Goal: Transaction & Acquisition: Purchase product/service

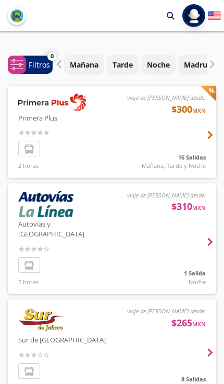
click at [203, 140] on div at bounding box center [112, 132] width 208 height 93
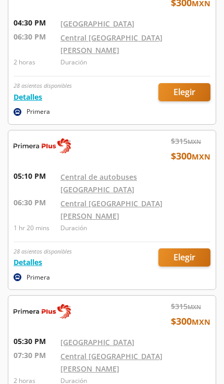
scroll to position [1709, 0]
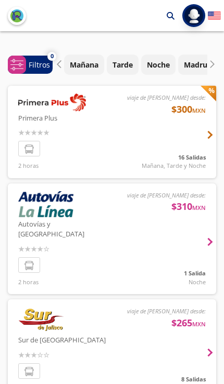
click at [207, 169] on div at bounding box center [112, 132] width 208 height 93
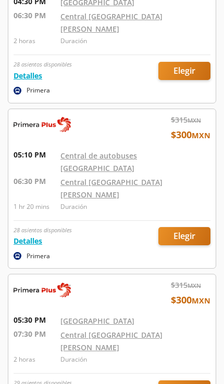
scroll to position [1730, 0]
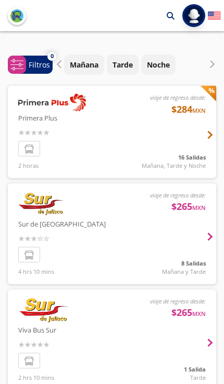
click at [205, 149] on div at bounding box center [112, 132] width 208 height 93
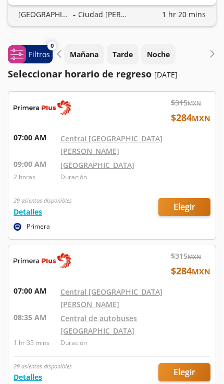
scroll to position [84, 0]
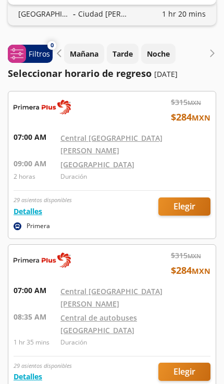
click at [200, 193] on div at bounding box center [111, 165] width 207 height 147
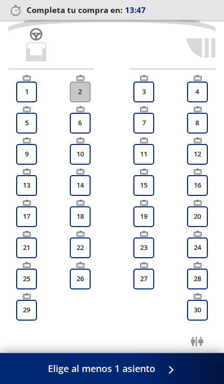
scroll to position [191, 0]
click at [201, 154] on button "12" at bounding box center [197, 154] width 21 height 21
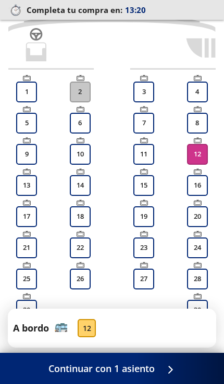
click at [173, 373] on div at bounding box center [168, 369] width 16 height 13
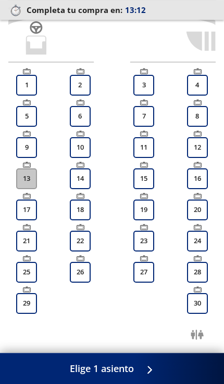
scroll to position [212, 0]
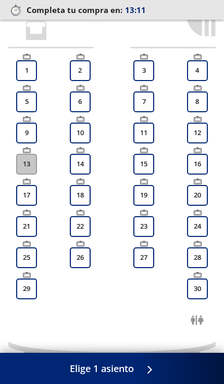
click at [145, 376] on div at bounding box center [147, 369] width 16 height 13
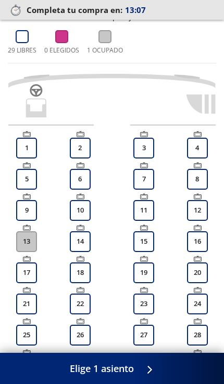
scroll to position [134, 0]
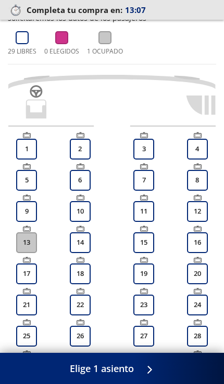
click at [22, 38] on icon at bounding box center [22, 37] width 13 height 13
click at [69, 32] on div "0 Elegidos" at bounding box center [61, 43] width 35 height 25
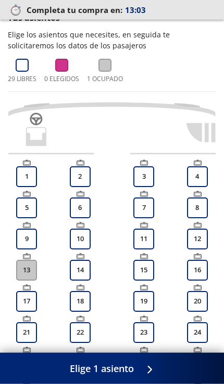
scroll to position [107, 0]
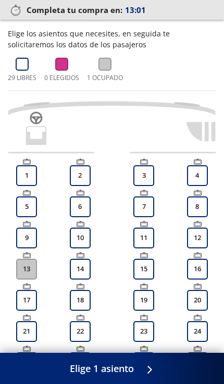
click at [199, 232] on button "12" at bounding box center [197, 238] width 21 height 21
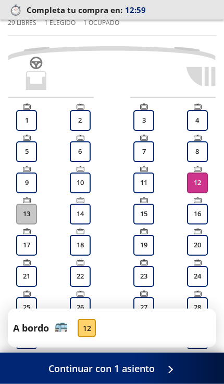
scroll to position [163, 0]
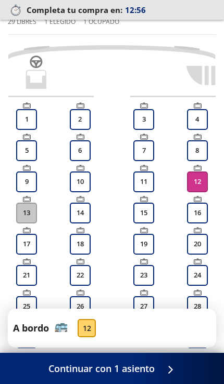
click at [160, 384] on button "Continuar con 1 asiento" at bounding box center [112, 368] width 224 height 31
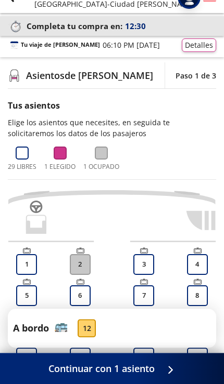
scroll to position [255, 0]
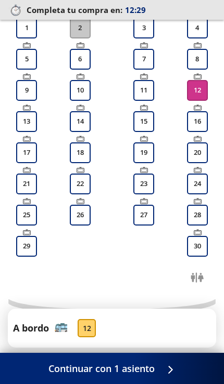
click at [205, 88] on button "12" at bounding box center [197, 90] width 21 height 21
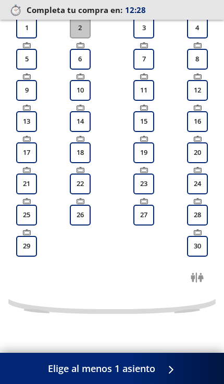
click at [206, 92] on button "12" at bounding box center [197, 90] width 21 height 21
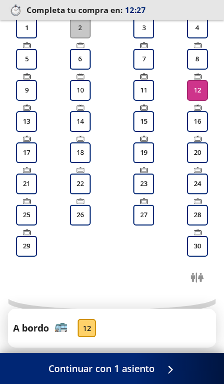
click at [160, 375] on button "Continuar con 1 asiento" at bounding box center [112, 368] width 224 height 31
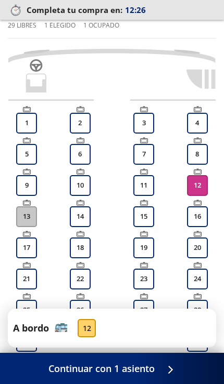
scroll to position [195, 0]
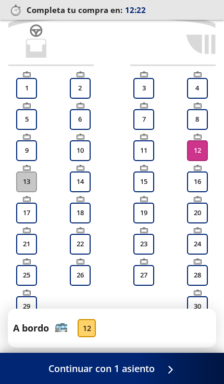
click at [162, 375] on div at bounding box center [168, 369] width 16 height 13
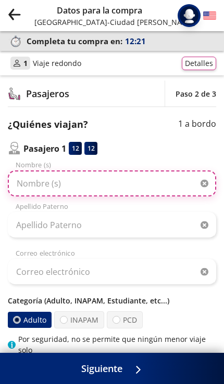
click at [181, 180] on input "Nombre (s)" at bounding box center [112, 184] width 208 height 26
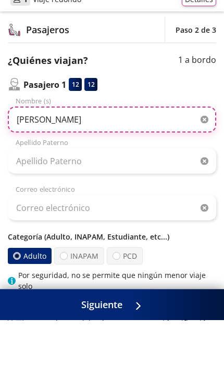
type input "[PERSON_NAME]"
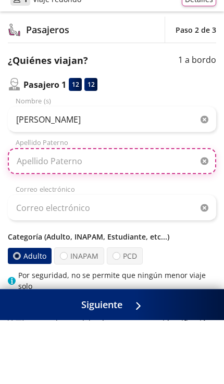
click at [161, 212] on input "Apellido Paterno" at bounding box center [112, 225] width 208 height 26
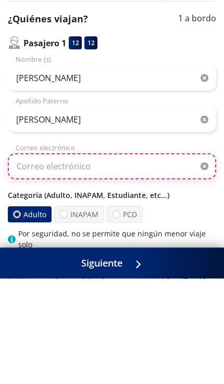
click at [156, 259] on input "Correo electrónico" at bounding box center [112, 272] width 208 height 26
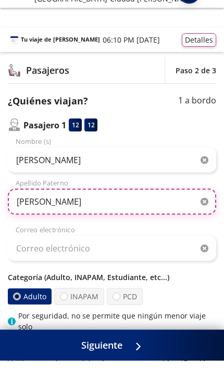
click at [145, 212] on input "Martínez" at bounding box center [112, 225] width 208 height 26
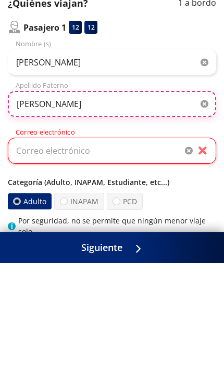
type input "[PERSON_NAME]"
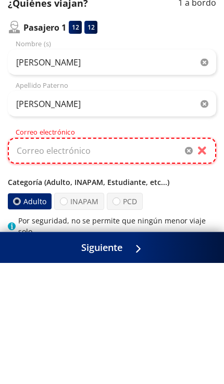
click at [54, 259] on input "Correo electrónico" at bounding box center [112, 272] width 208 height 26
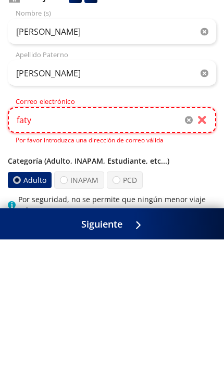
type input "Faty"
click at [58, 252] on input "Faty" at bounding box center [112, 265] width 208 height 26
type input "F"
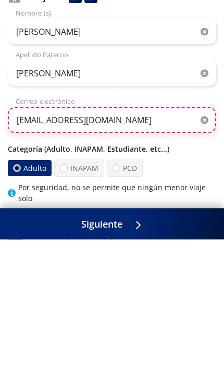
type input "[EMAIL_ADDRESS][DOMAIN_NAME]"
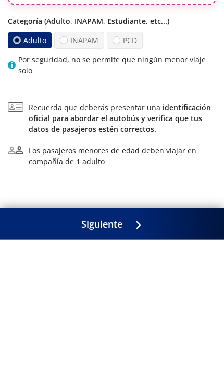
scroll to position [137, 0]
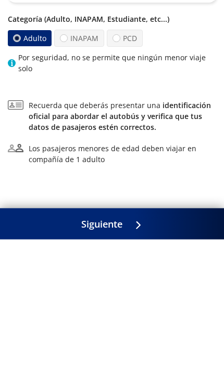
click at [136, 366] on icon at bounding box center [132, 370] width 8 height 8
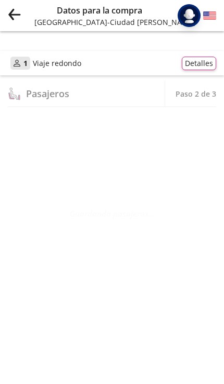
scroll to position [0, 0]
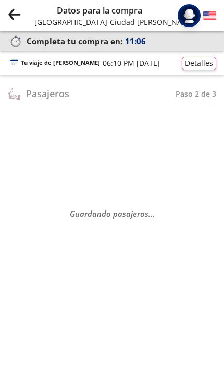
select select "MX"
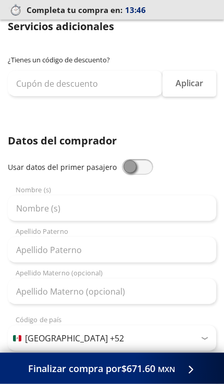
scroll to position [100, 0]
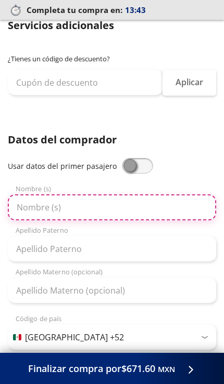
click at [180, 205] on input "Nombre (s)" at bounding box center [112, 208] width 208 height 26
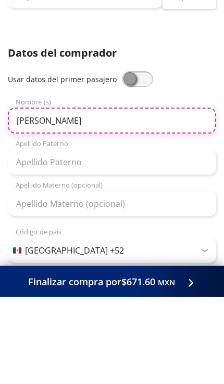
type input "[PERSON_NAME]"
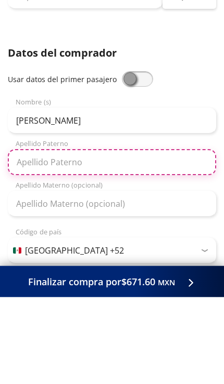
click at [180, 236] on input "Apellido Paterno" at bounding box center [112, 249] width 208 height 26
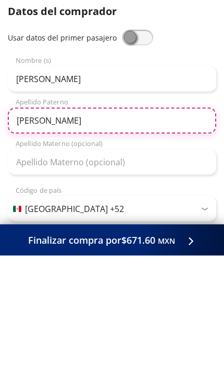
type input "Martinez"
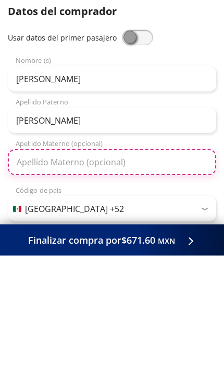
click at [166, 278] on input "Apellido Materno (opcional)" at bounding box center [112, 291] width 208 height 26
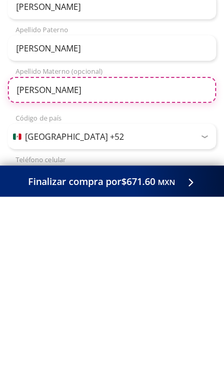
type input "[PERSON_NAME]"
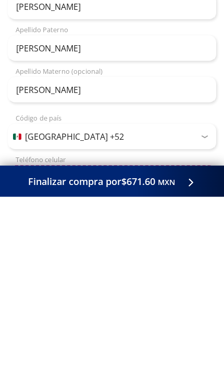
click at [169, 353] on input "Teléfono celular" at bounding box center [112, 366] width 208 height 26
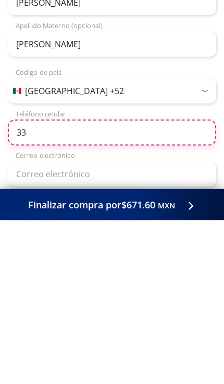
type input "3"
type input "452 127 0838"
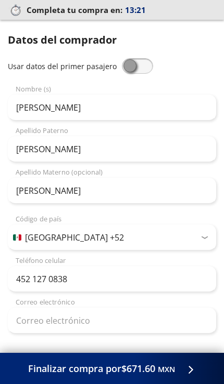
scroll to position [199, 0]
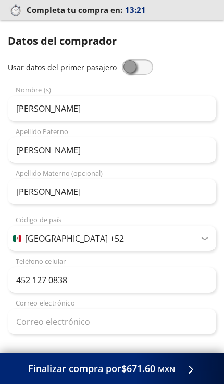
click at [128, 62] on span at bounding box center [137, 67] width 31 height 16
click at [122, 59] on input "checkbox" at bounding box center [122, 59] width 0 height 0
type input "[PERSON_NAME]"
type input "[EMAIL_ADDRESS][DOMAIN_NAME]"
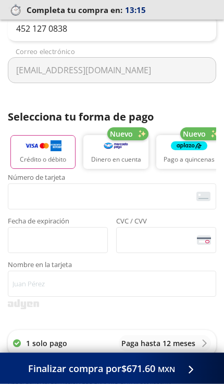
scroll to position [451, 0]
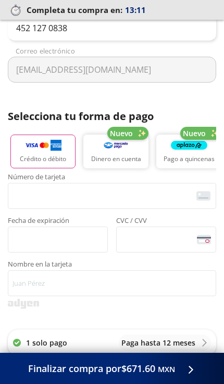
click at [43, 151] on img "button" at bounding box center [43, 145] width 36 height 13
click at [43, 159] on p "Crédito o débito" at bounding box center [43, 158] width 46 height 9
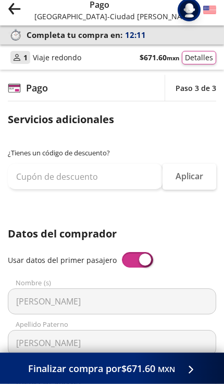
scroll to position [0, 0]
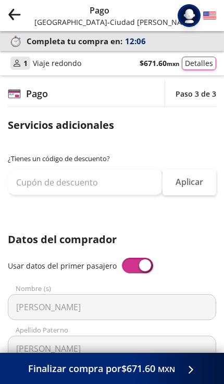
click at [193, 63] on button "Detalles" at bounding box center [199, 64] width 34 height 14
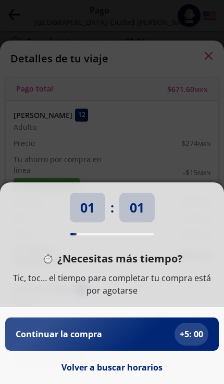
click at [200, 11] on div "01 : 01 ¿Necesitas más tiempo? Tic, toc… el tiempo para completar tu compra est…" at bounding box center [112, 192] width 224 height 384
click at [169, 340] on div "Continuar la compra + 5 : 00" at bounding box center [112, 334] width 192 height 23
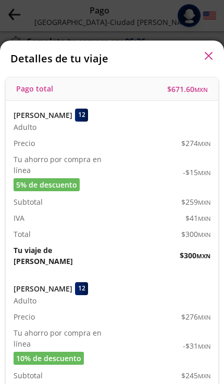
click at [212, 52] on icon "button" at bounding box center [208, 56] width 8 height 8
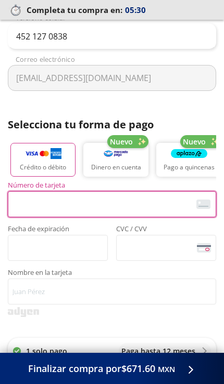
scroll to position [443, 0]
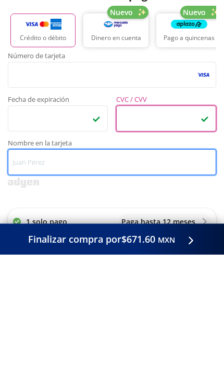
click at [151, 279] on input "Nombre en la tarjeta" at bounding box center [112, 292] width 208 height 26
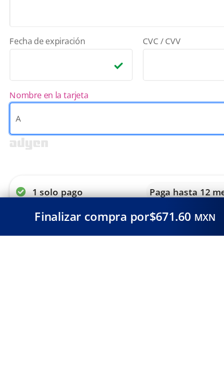
scroll to position [448, 0]
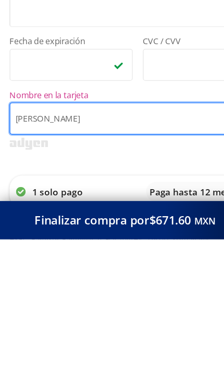
type input "Alejandro Max Soto García"
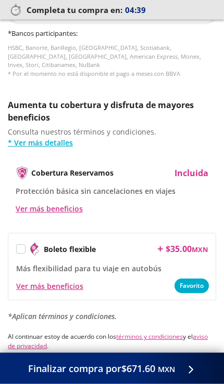
scroll to position [807, 0]
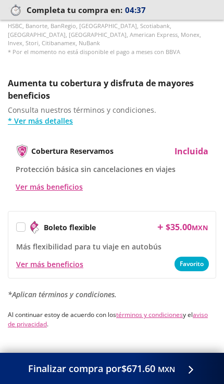
click at [70, 259] on div "Ver más beneficios" at bounding box center [49, 264] width 67 height 11
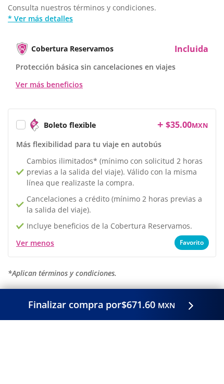
scroll to position [873, 0]
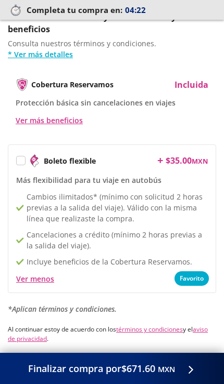
click at [185, 372] on span at bounding box center [189, 369] width 8 height 8
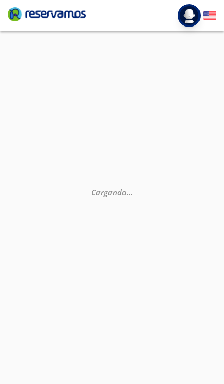
select select "MX"
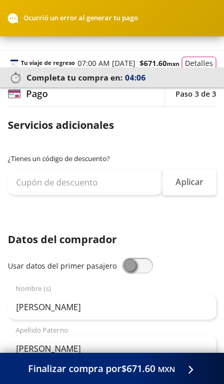
click at [195, 371] on div at bounding box center [188, 369] width 16 height 13
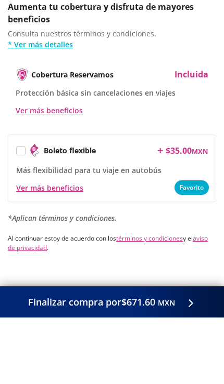
scroll to position [911, 0]
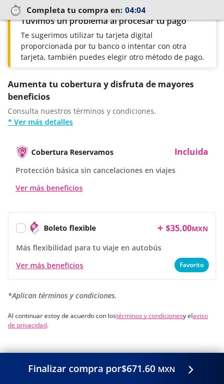
click at [174, 366] on small "MXN" at bounding box center [166, 370] width 17 height 10
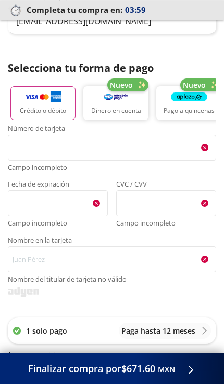
scroll to position [499, 0]
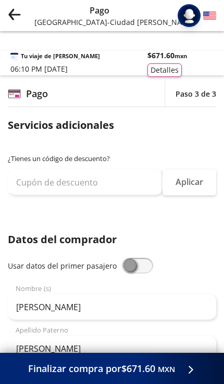
select select "MX"
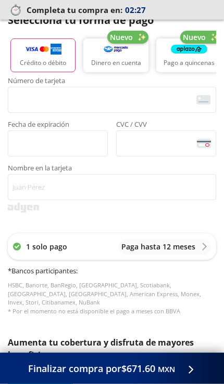
scroll to position [547, 0]
